Goal: Information Seeking & Learning: Learn about a topic

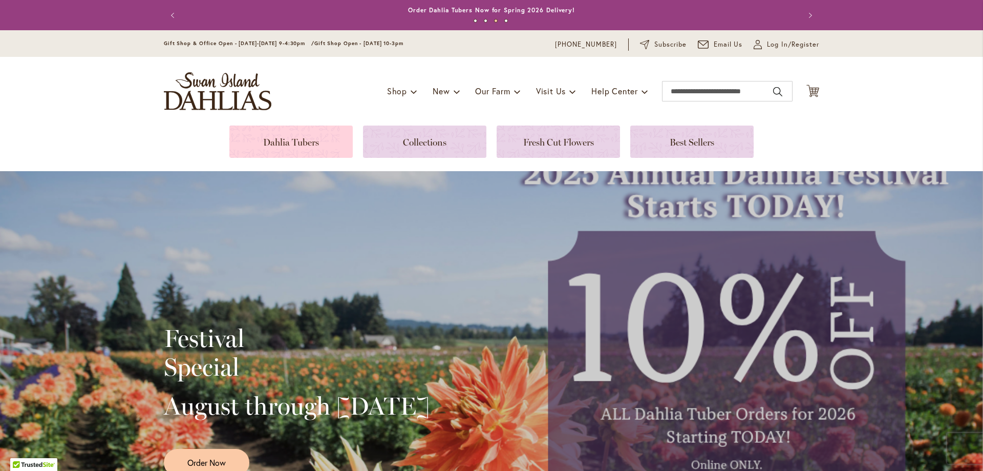
click at [297, 143] on link at bounding box center [290, 141] width 123 height 32
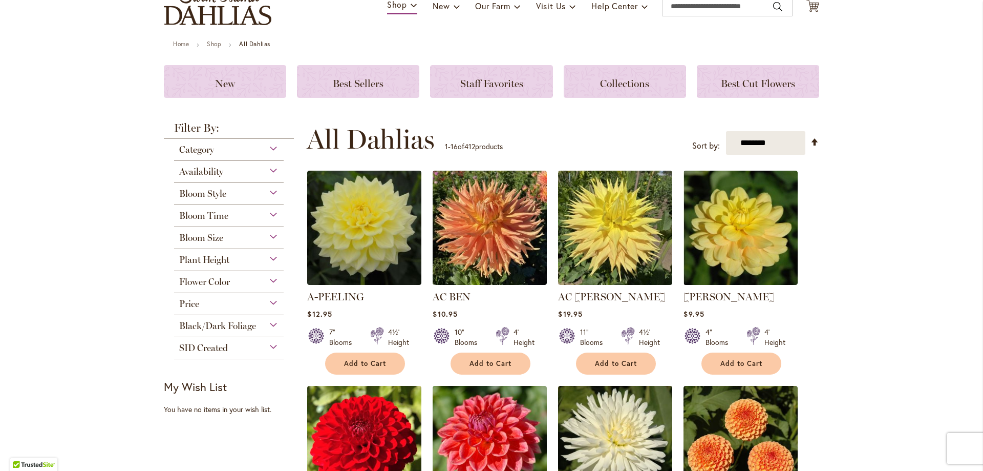
scroll to position [119, 0]
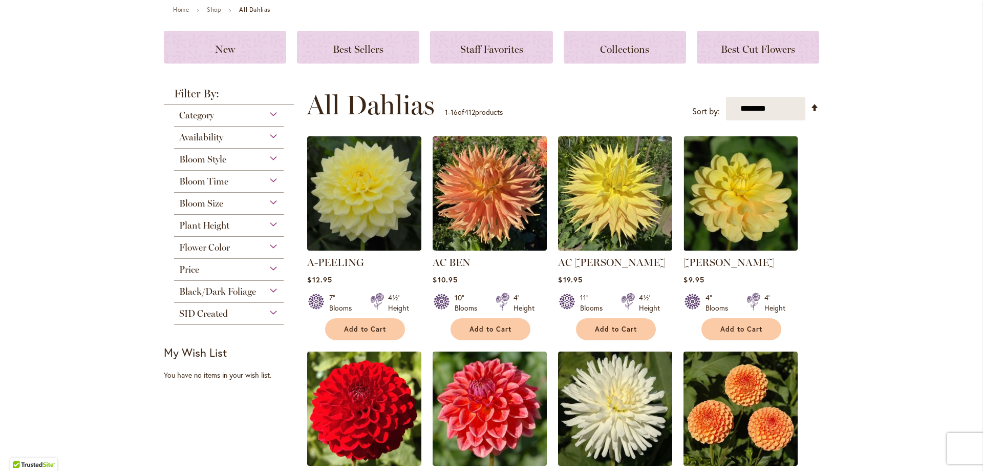
click at [240, 140] on div "Availability" at bounding box center [229, 134] width 110 height 16
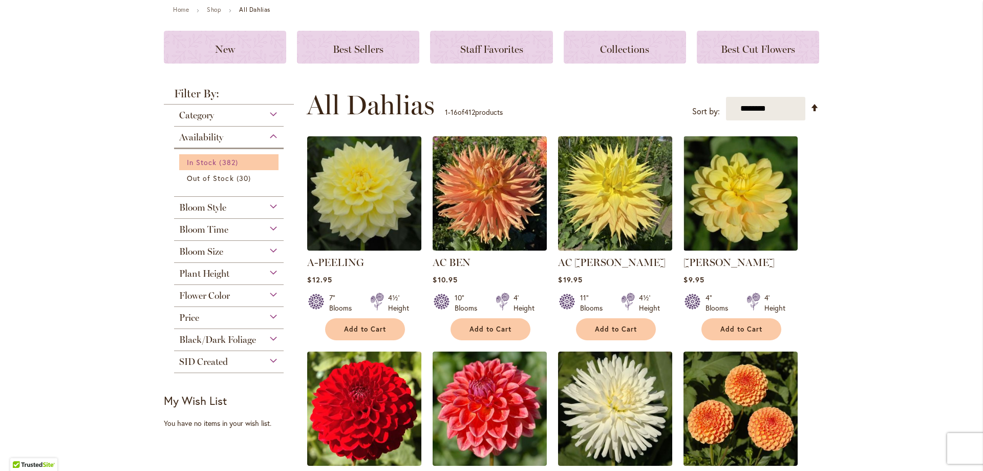
click at [219, 160] on span "382 items" at bounding box center [229, 162] width 21 height 11
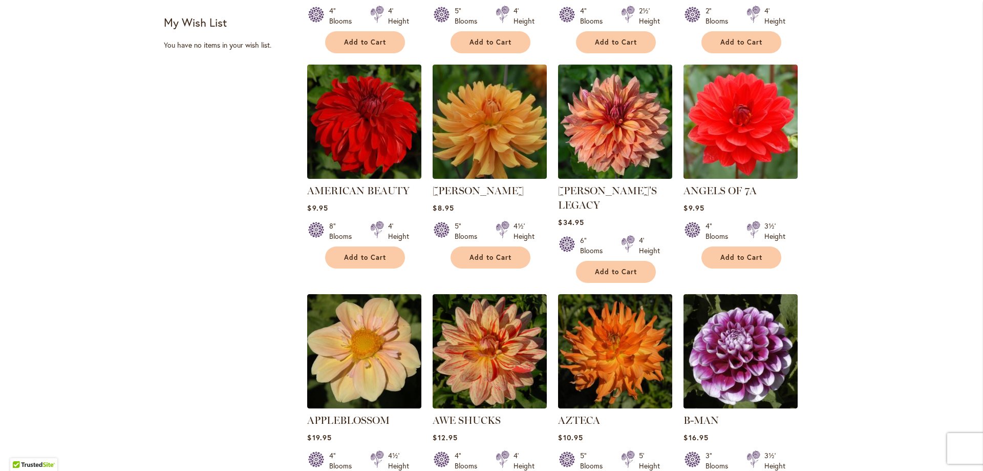
scroll to position [717, 0]
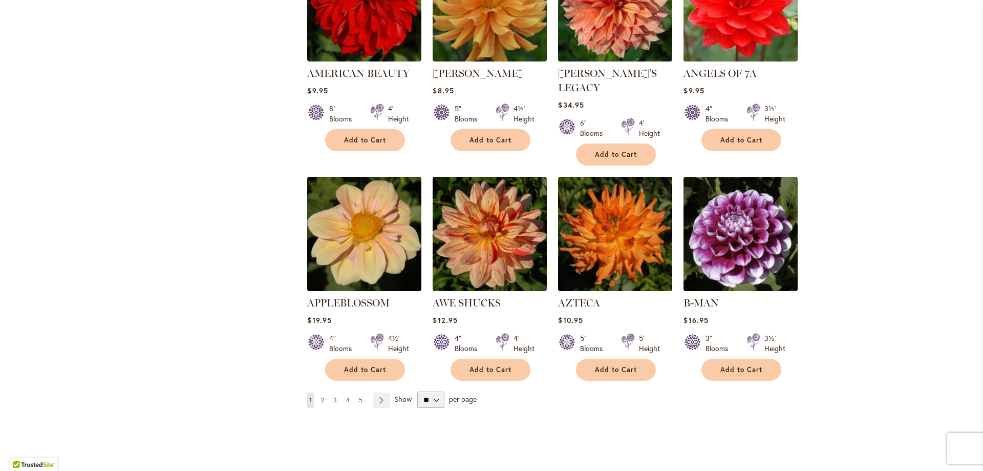
click at [318, 392] on link "Page 2" at bounding box center [322, 399] width 8 height 15
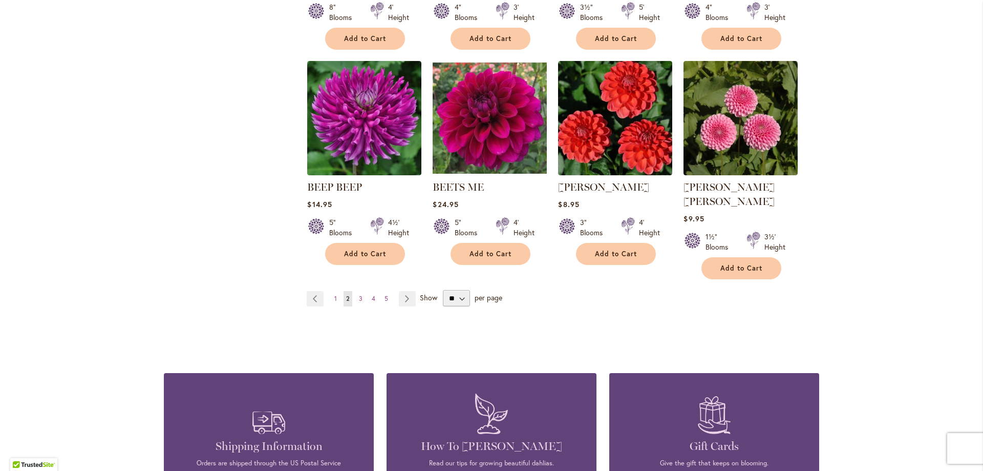
scroll to position [836, 0]
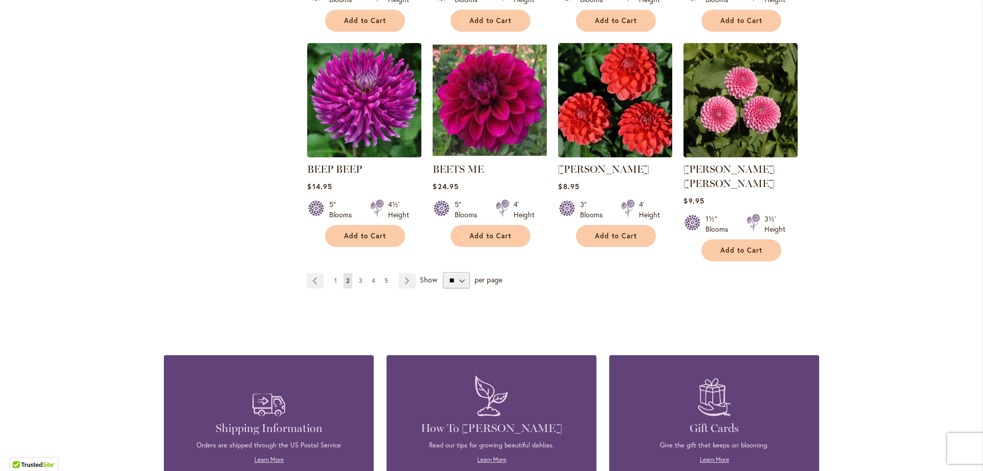
click at [359, 276] on span "3" at bounding box center [361, 280] width 4 height 8
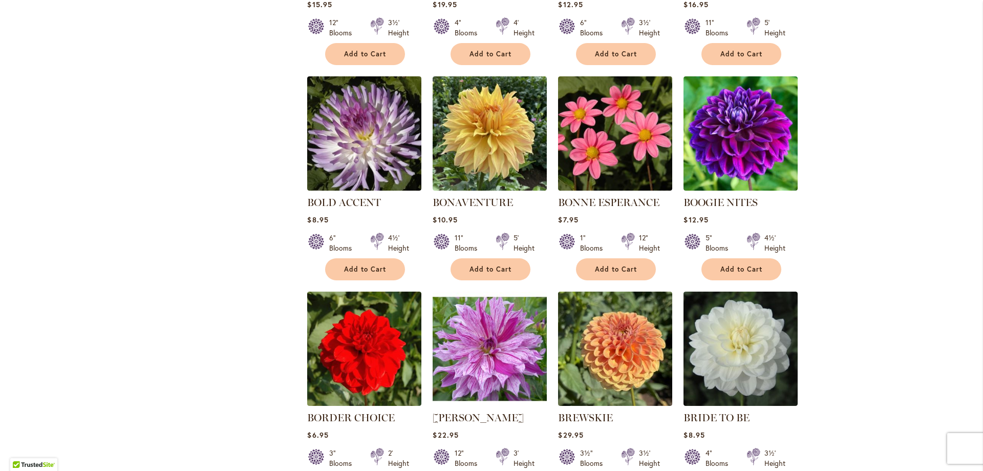
scroll to position [717, 0]
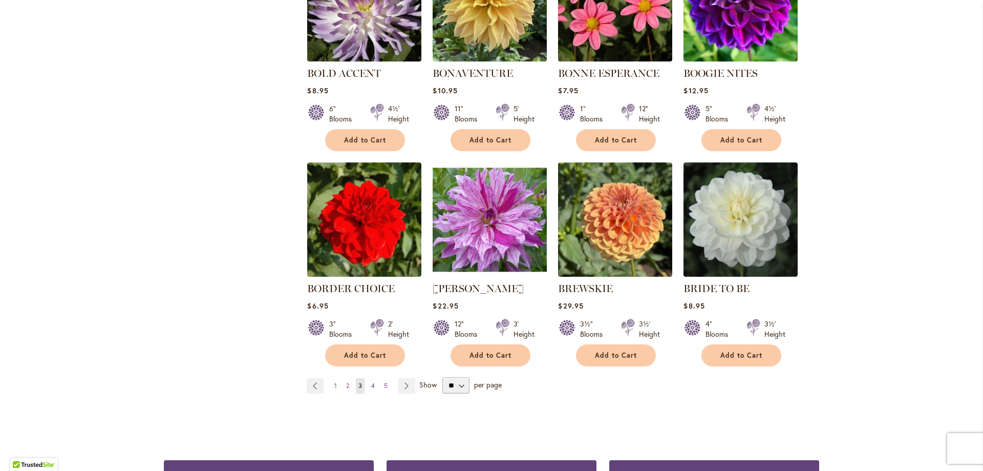
click at [370, 389] on link "Page 4" at bounding box center [373, 385] width 9 height 15
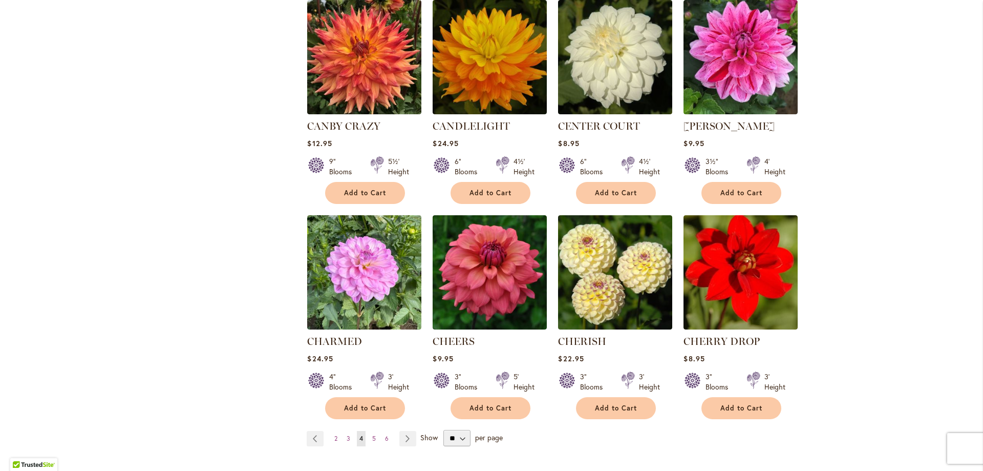
scroll to position [717, 0]
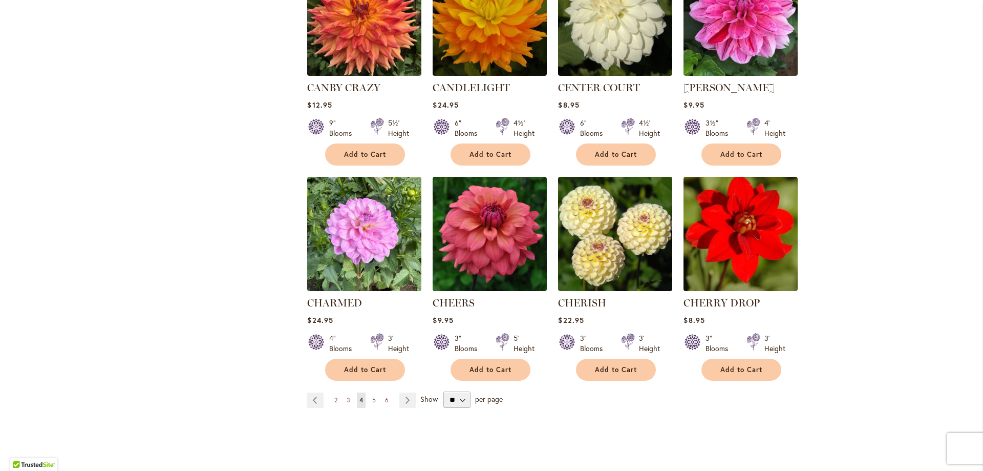
click at [373, 403] on link "Page 5" at bounding box center [374, 399] width 9 height 15
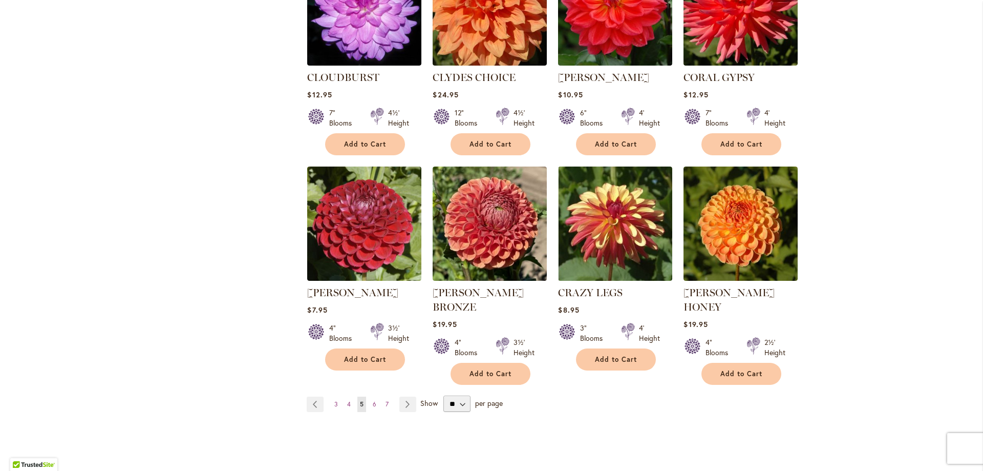
scroll to position [836, 0]
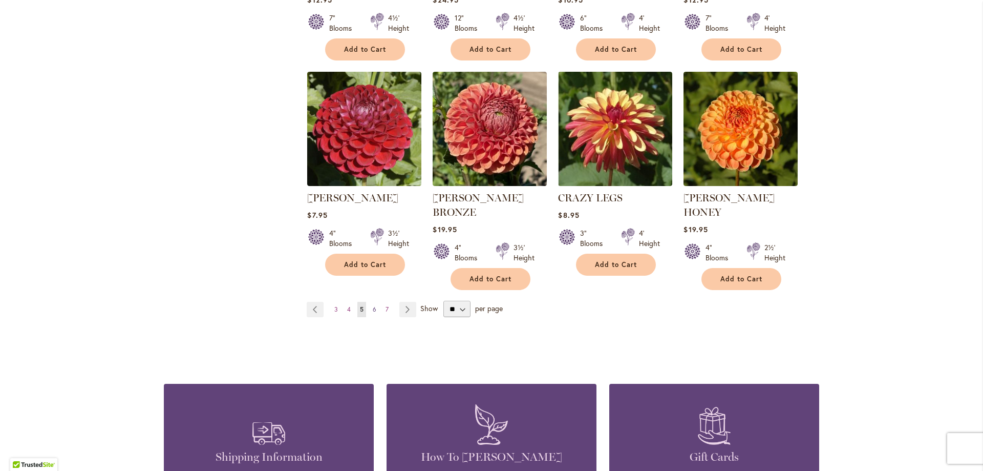
click at [373, 305] on span "6" at bounding box center [375, 309] width 4 height 8
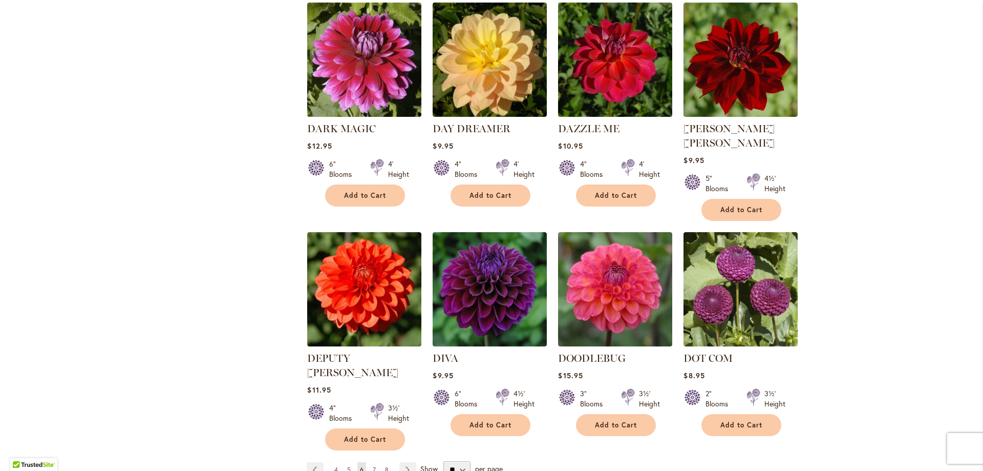
scroll to position [717, 0]
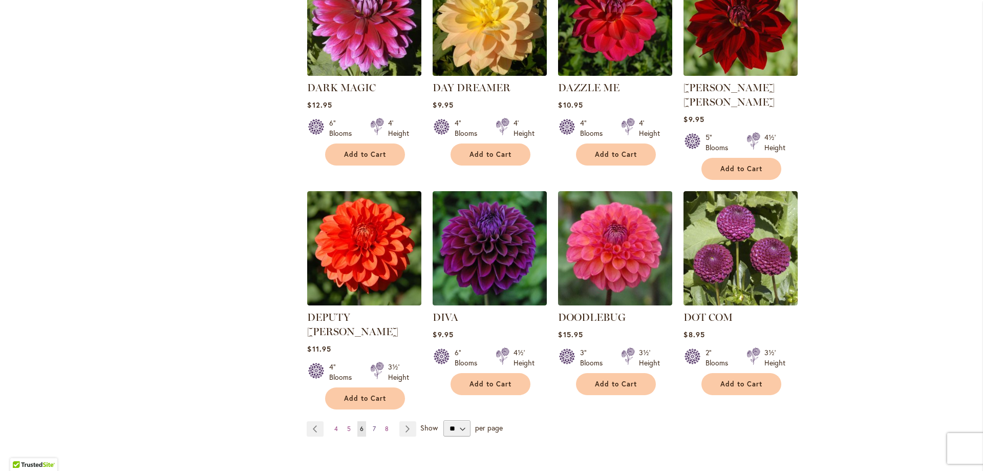
click at [370, 421] on link "Page 7" at bounding box center [374, 428] width 8 height 15
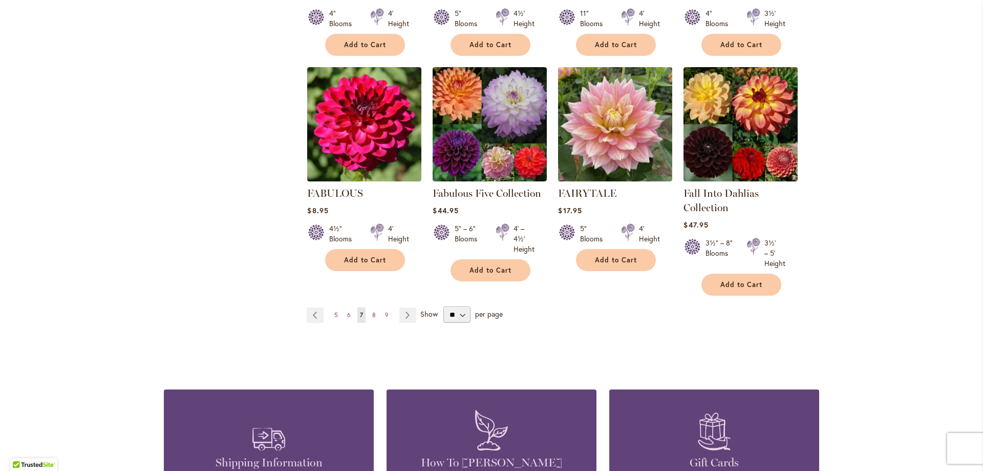
scroll to position [836, 0]
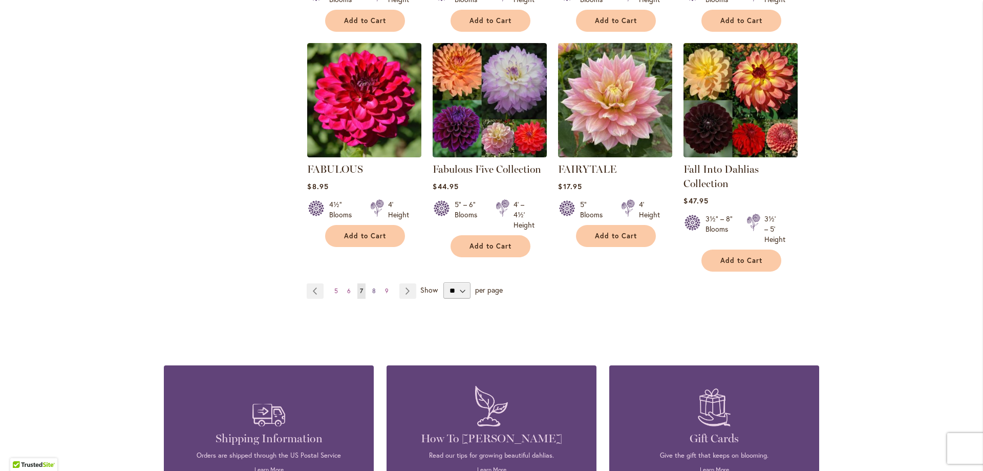
click at [372, 292] on span "8" at bounding box center [374, 291] width 4 height 8
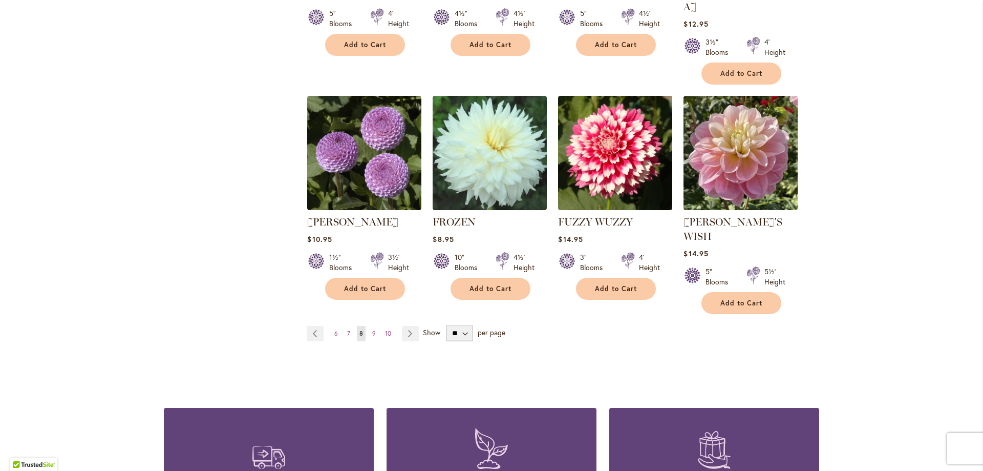
scroll to position [836, 0]
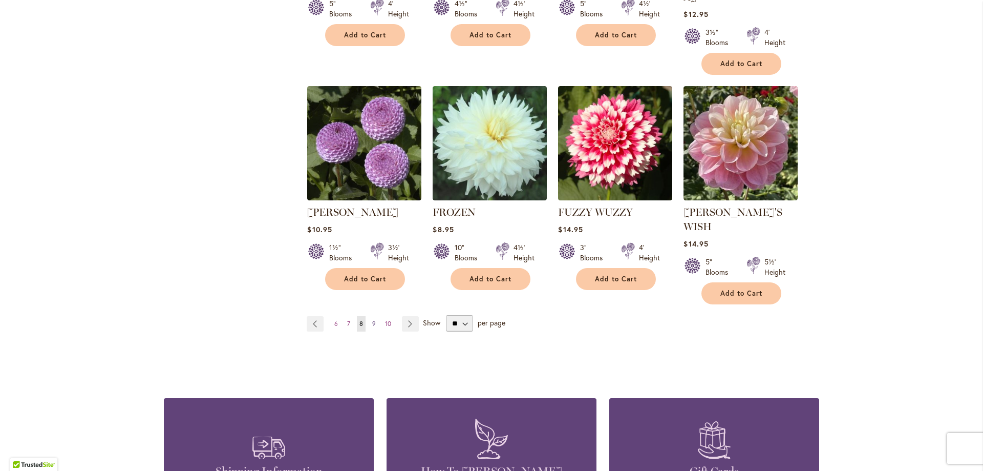
click at [372, 316] on link "Page 9" at bounding box center [374, 323] width 9 height 15
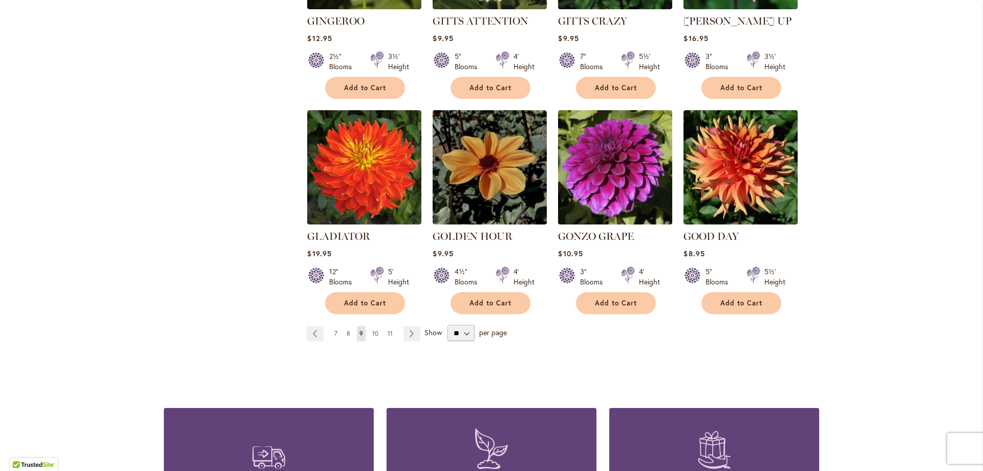
scroll to position [836, 0]
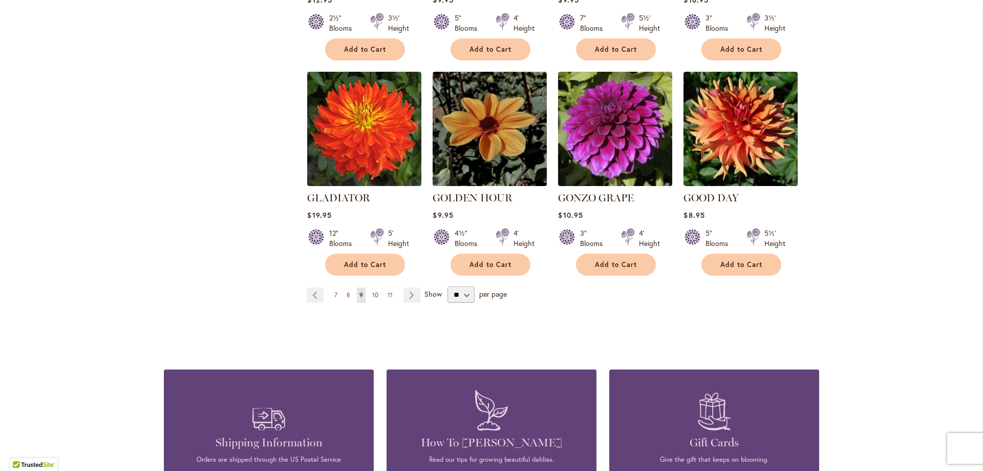
click at [374, 291] on span "10" at bounding box center [375, 295] width 6 height 8
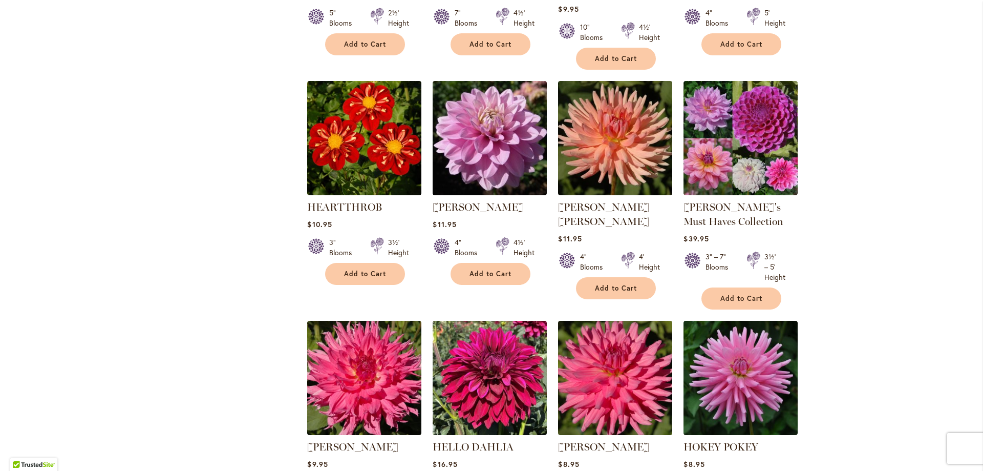
scroll to position [836, 0]
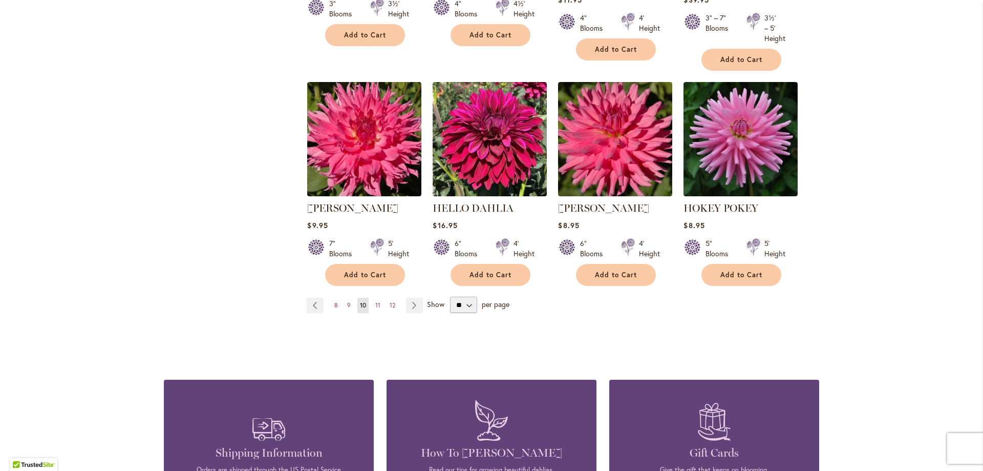
click at [379, 305] on ul "Page Previous Page 8 Page 9 You're currently reading page 10 Page 11 Page 12 Pa…" at bounding box center [367, 304] width 120 height 15
click at [373, 305] on link "Page 11" at bounding box center [378, 304] width 10 height 15
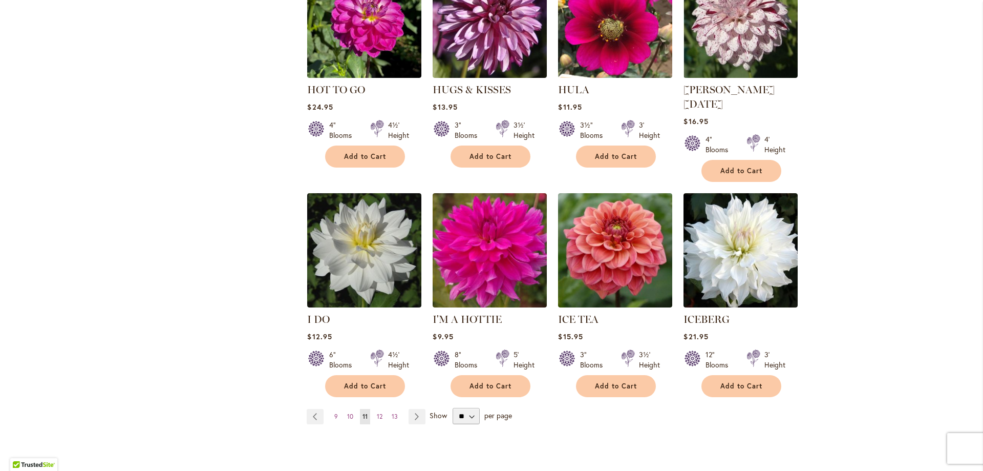
scroll to position [717, 0]
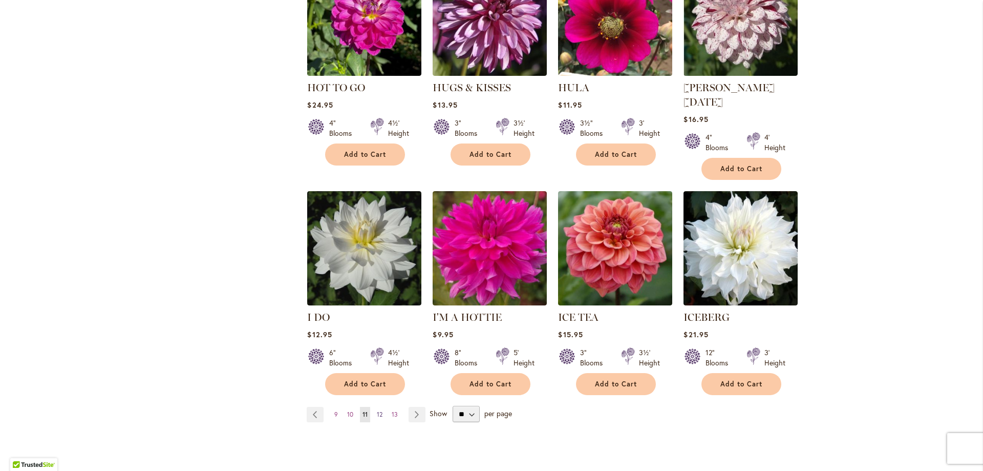
click at [379, 407] on link "Page 12" at bounding box center [379, 414] width 11 height 15
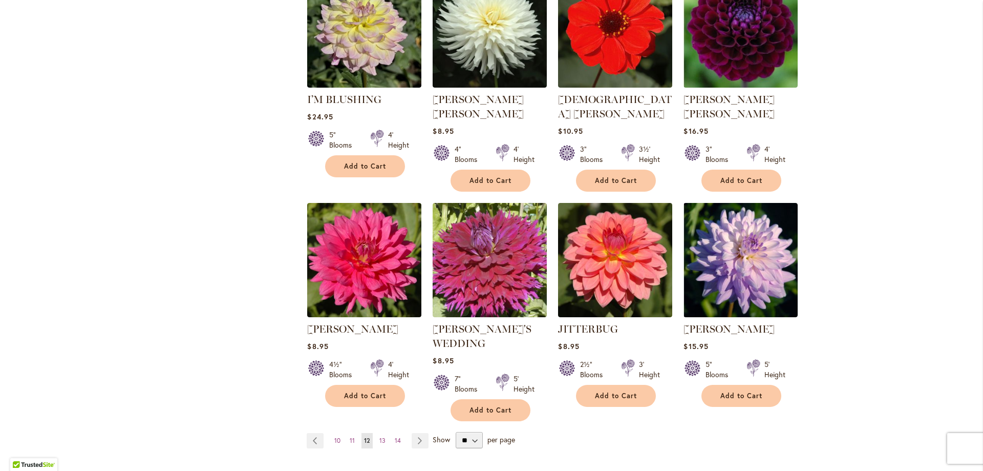
scroll to position [836, 0]
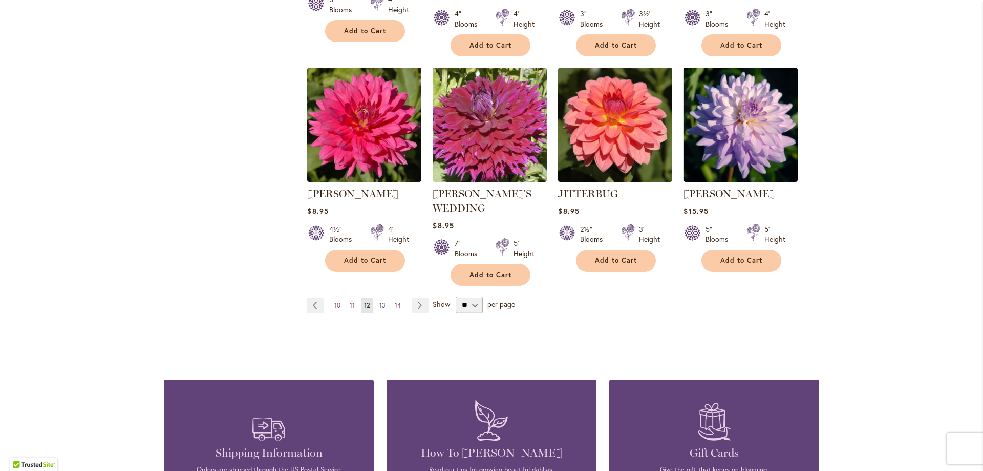
click at [380, 301] on span "13" at bounding box center [382, 305] width 6 height 8
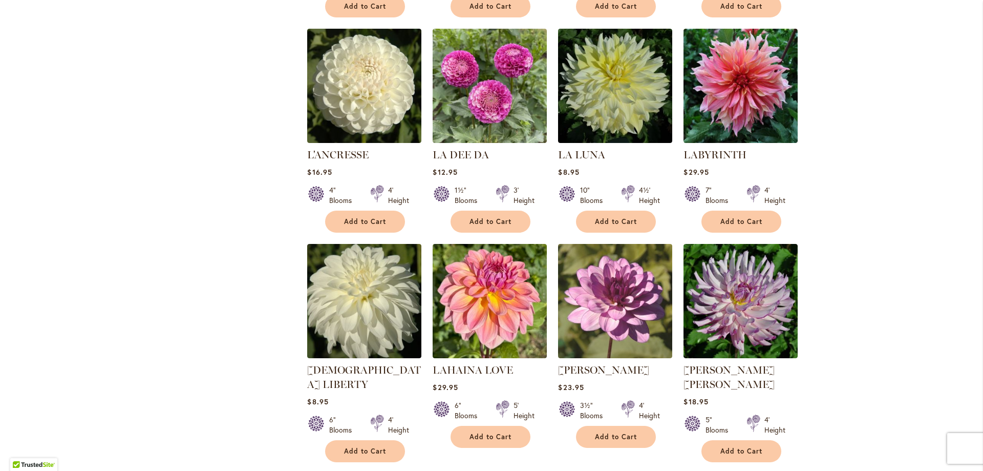
scroll to position [717, 0]
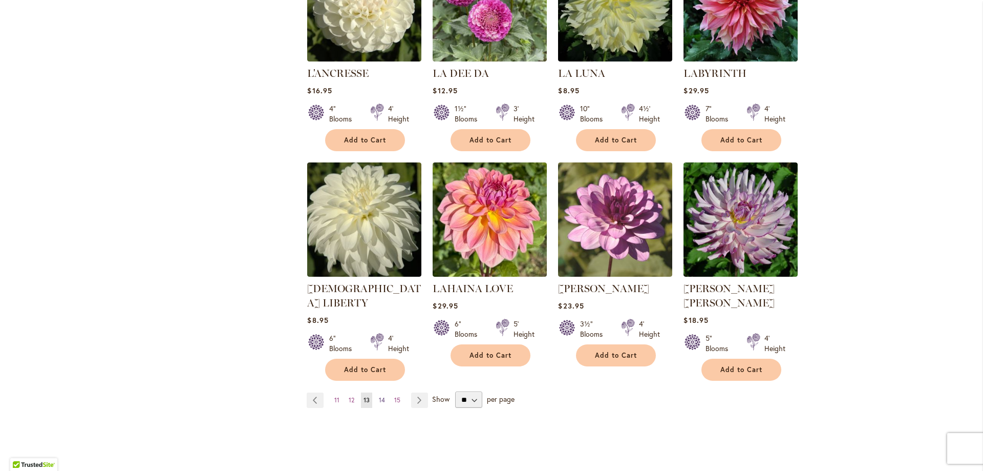
click at [380, 396] on span "14" at bounding box center [382, 400] width 6 height 8
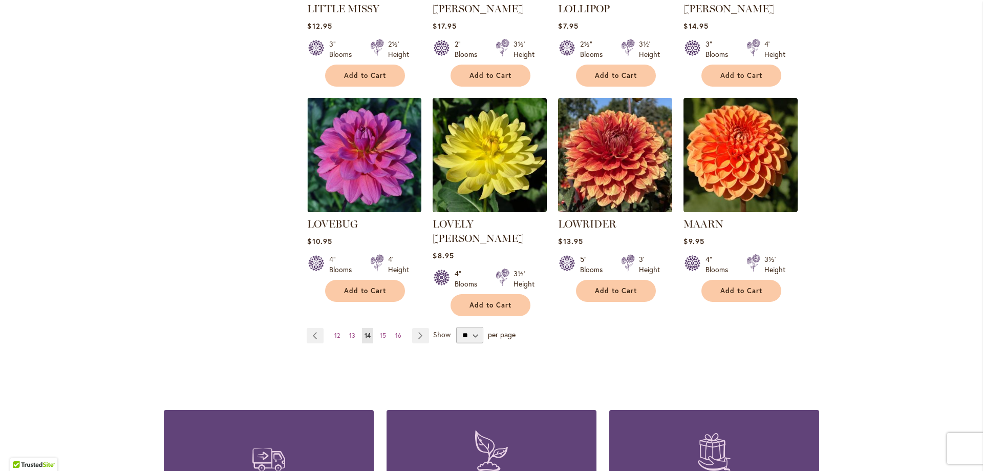
scroll to position [836, 0]
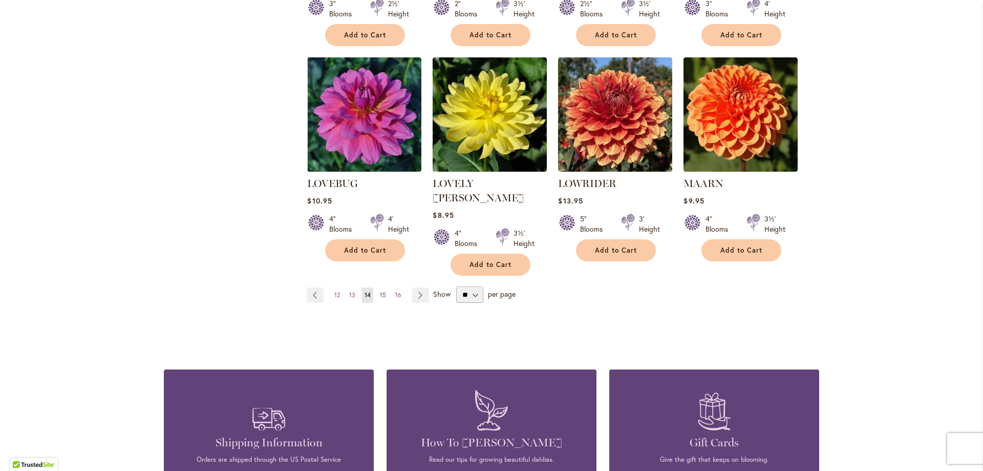
click at [380, 291] on span "15" at bounding box center [383, 295] width 6 height 8
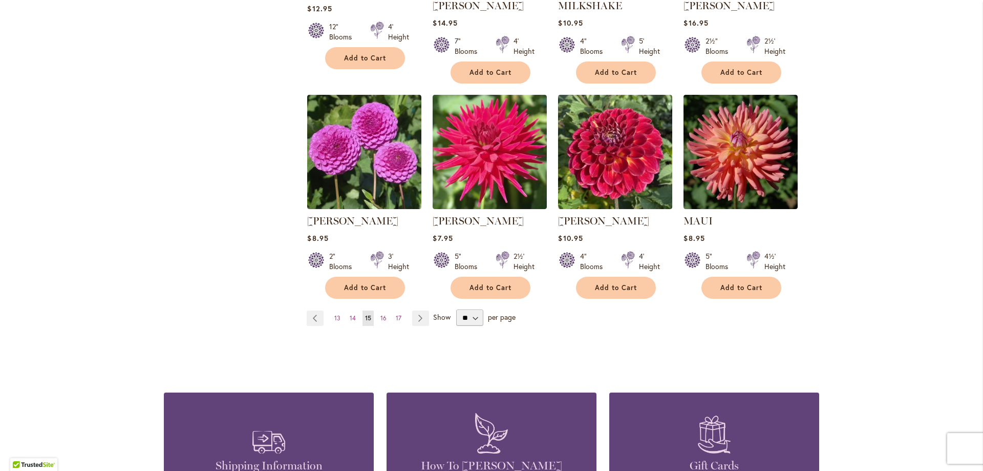
scroll to position [836, 0]
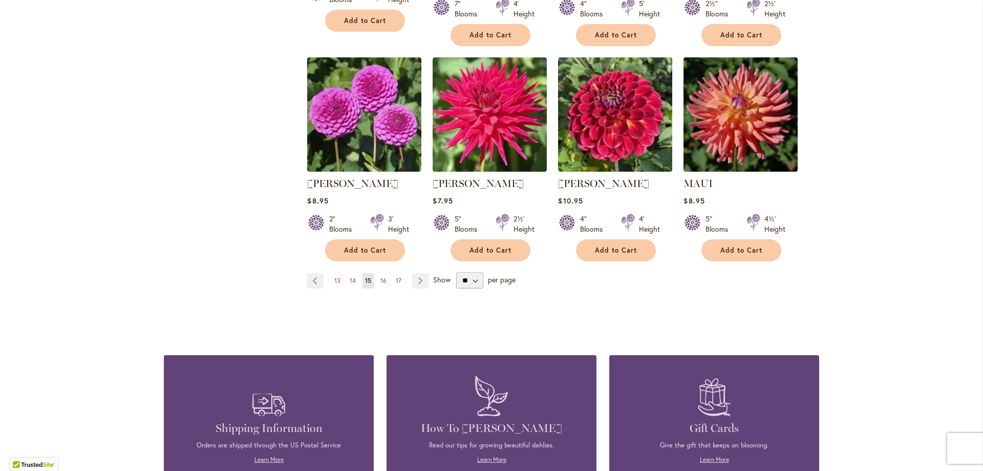
click at [384, 278] on link "Page 16" at bounding box center [383, 280] width 11 height 15
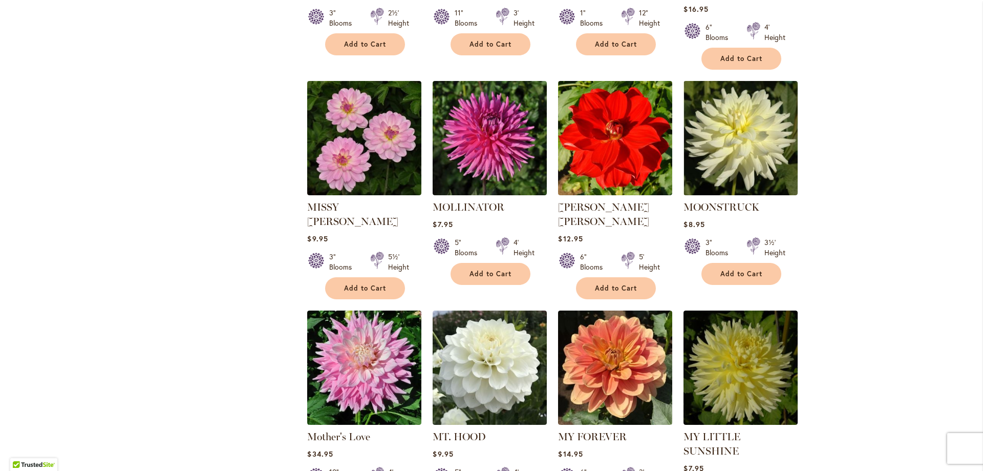
scroll to position [717, 0]
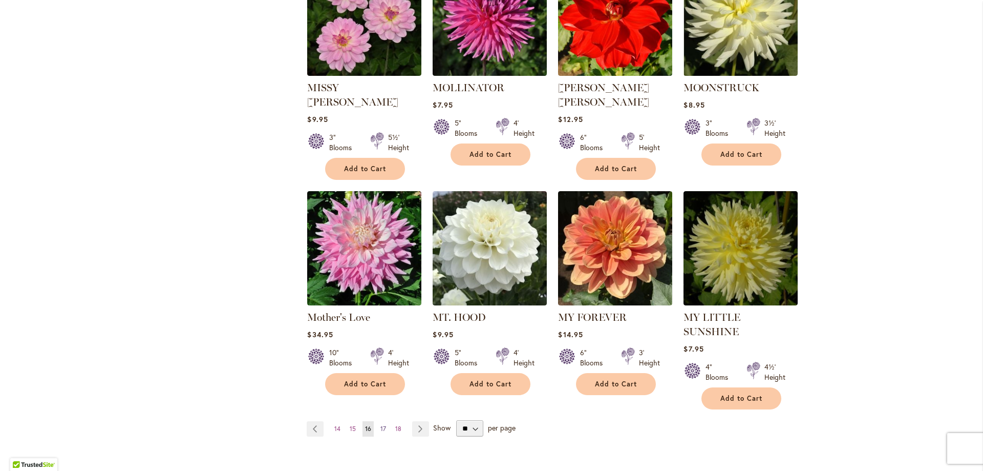
click at [382, 424] on span "17" at bounding box center [383, 428] width 6 height 8
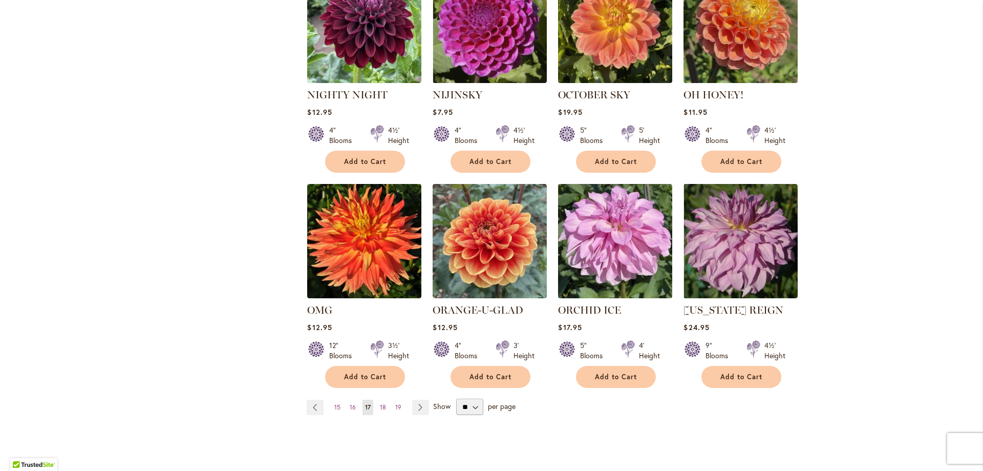
scroll to position [717, 0]
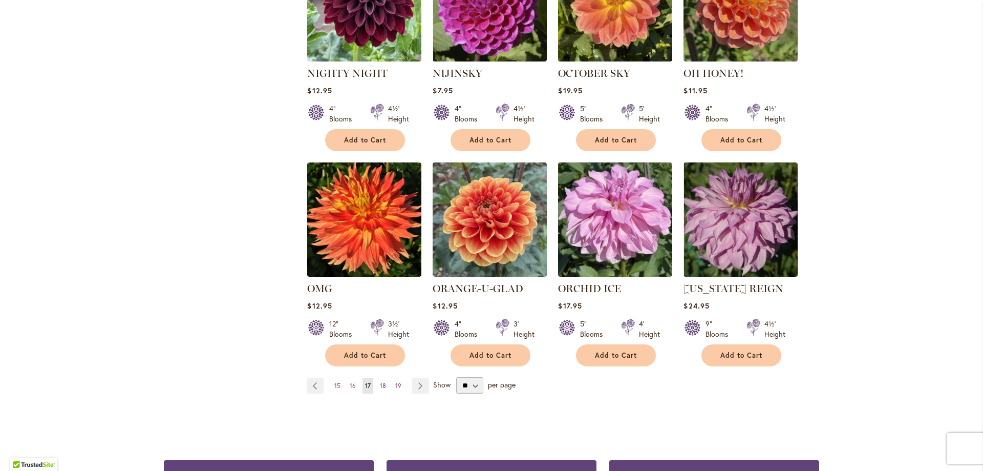
click at [381, 385] on span "18" at bounding box center [383, 385] width 6 height 8
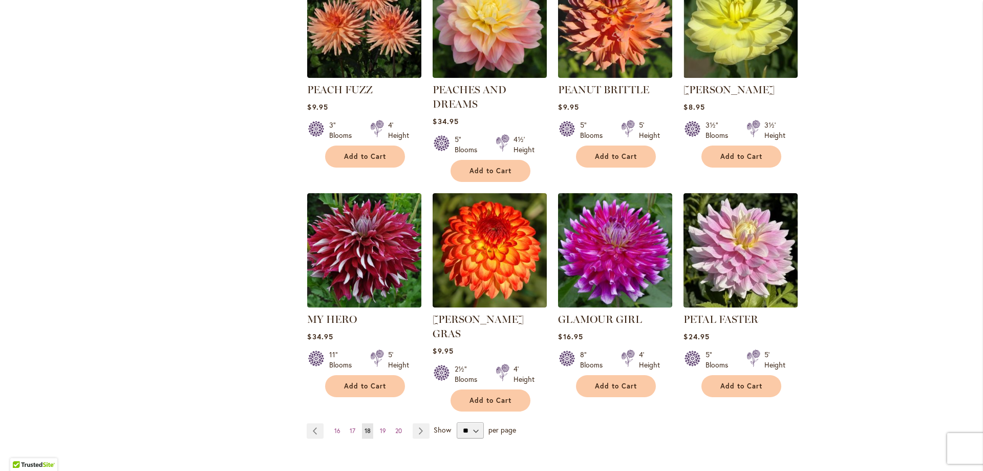
scroll to position [717, 0]
